Goal: Task Accomplishment & Management: Use online tool/utility

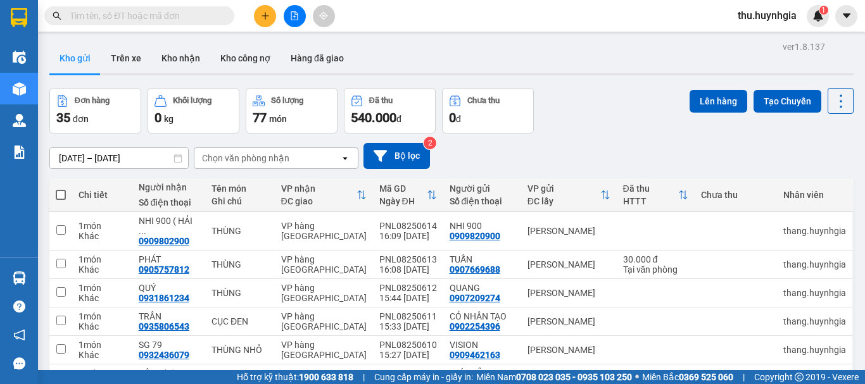
click at [117, 16] on input "text" at bounding box center [144, 16] width 149 height 14
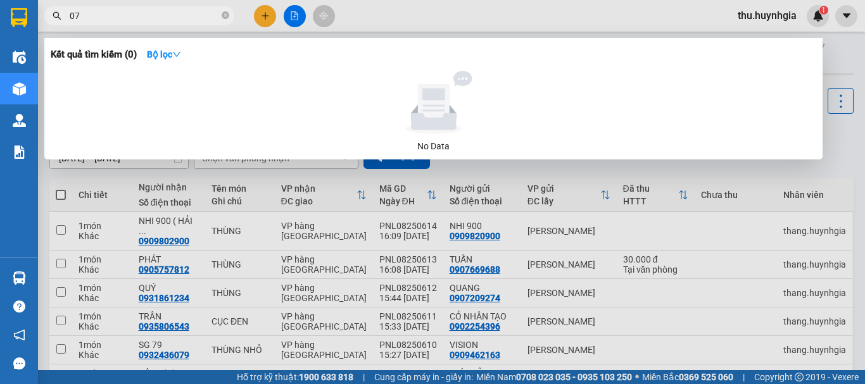
type input "0"
type input "6707"
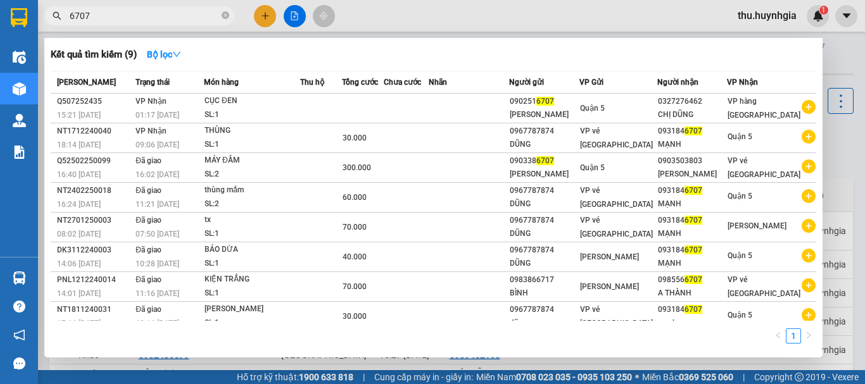
click at [226, 11] on span at bounding box center [226, 16] width 8 height 12
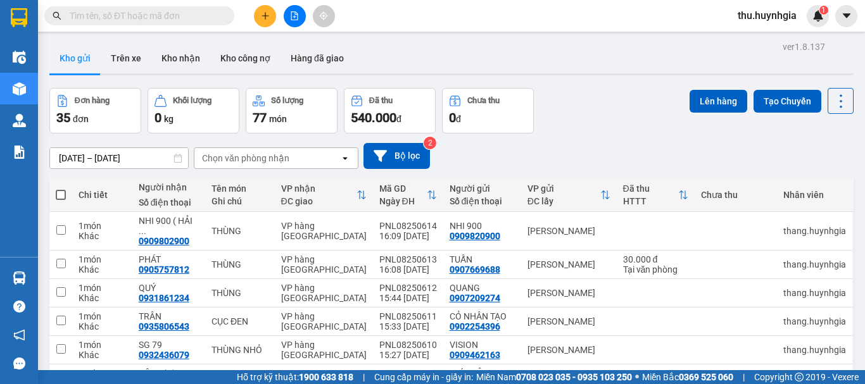
click at [134, 14] on input "text" at bounding box center [144, 16] width 149 height 14
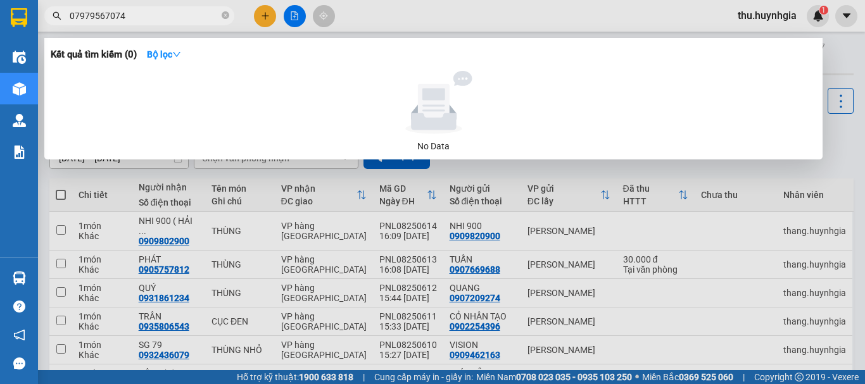
type input "0797956707"
